Goal: Transaction & Acquisition: Purchase product/service

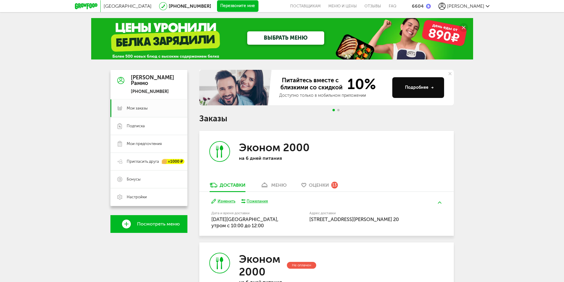
drag, startPoint x: 484, startPoint y: 170, endPoint x: 480, endPoint y: 170, distance: 3.6
click at [484, 170] on div "Москва [PHONE_NUMBER] Перезвоните мне поставщикам Меню и цены Отзывы FAQ 6604 […" at bounding box center [282, 224] width 564 height 448
click at [424, 6] on div "6604" at bounding box center [418, 6] width 12 height 6
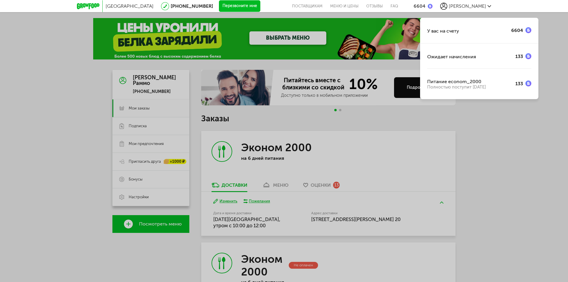
click at [474, 118] on div "У вас на счету 6604 Ожидает начисления 133 Питание econom_2000 Полностью поступ…" at bounding box center [284, 141] width 568 height 282
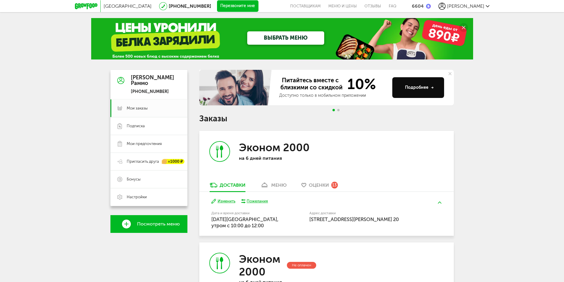
click at [276, 38] on link "ВЫБРАТЬ МЕНЮ" at bounding box center [285, 37] width 77 height 13
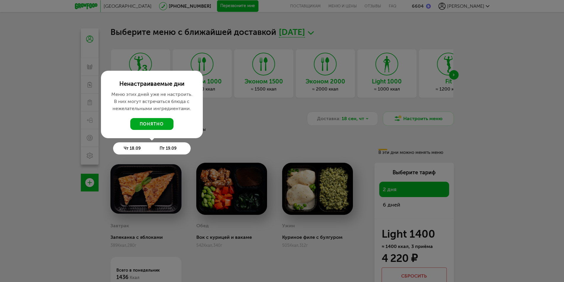
click at [159, 125] on button "понятно" at bounding box center [151, 124] width 43 height 12
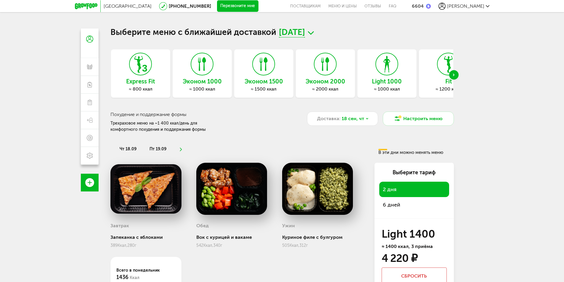
click at [453, 74] on icon "Next slide" at bounding box center [453, 75] width 1 height 2
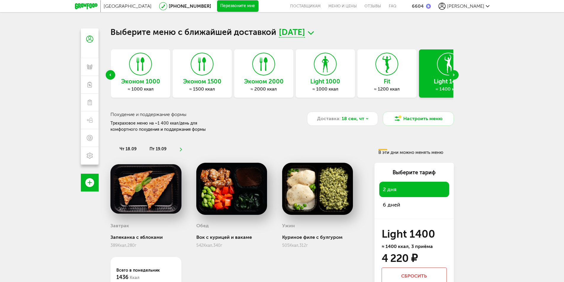
click at [453, 74] on icon "Next slide" at bounding box center [453, 75] width 1 height 2
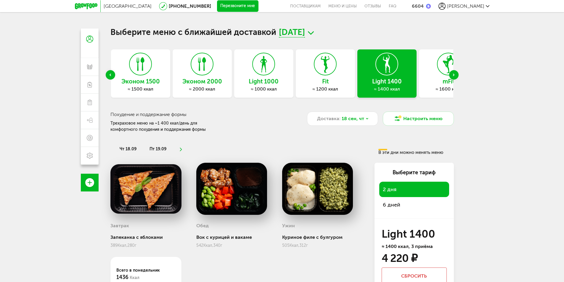
click at [453, 74] on use "Next slide" at bounding box center [453, 75] width 1 height 2
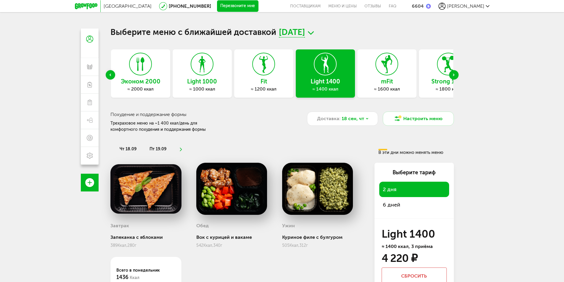
click at [453, 74] on use "Next slide" at bounding box center [453, 75] width 1 height 2
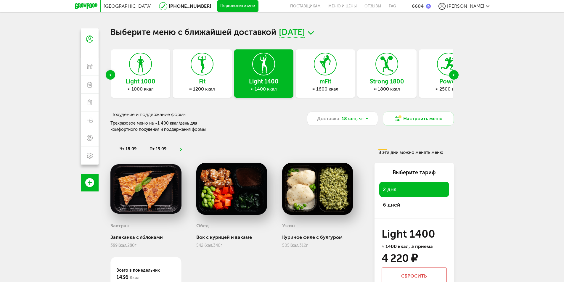
click at [453, 74] on use "Next slide" at bounding box center [453, 75] width 1 height 2
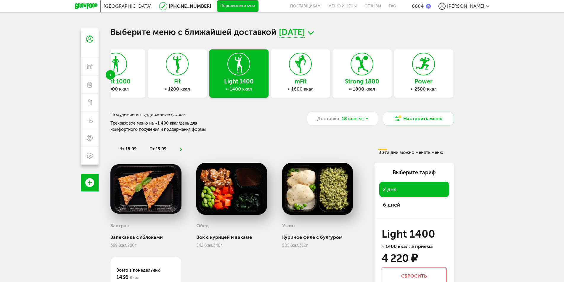
click at [367, 74] on icon at bounding box center [362, 64] width 22 height 22
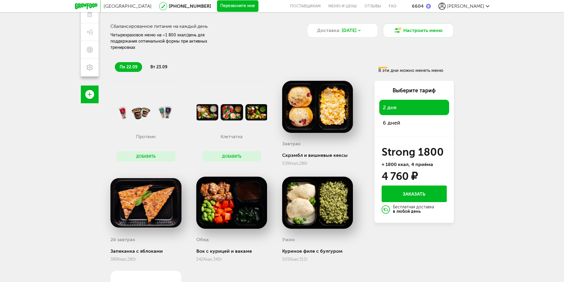
scroll to position [89, 0]
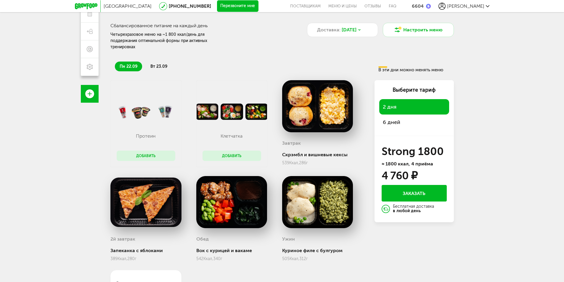
click at [390, 118] on span "6 дней" at bounding box center [414, 122] width 63 height 8
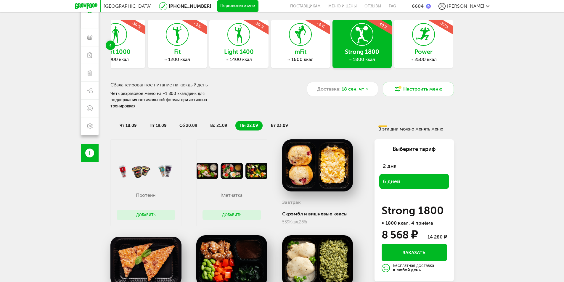
scroll to position [0, 0]
